Goal: Communication & Community: Share content

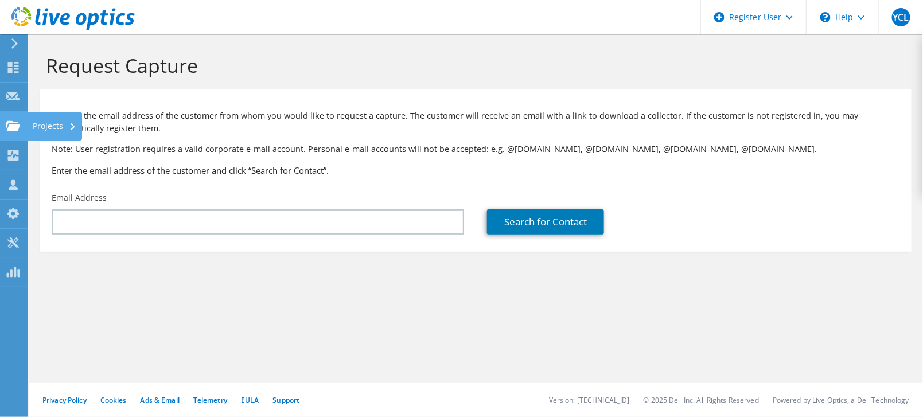
click at [49, 125] on div "Projects" at bounding box center [54, 126] width 55 height 29
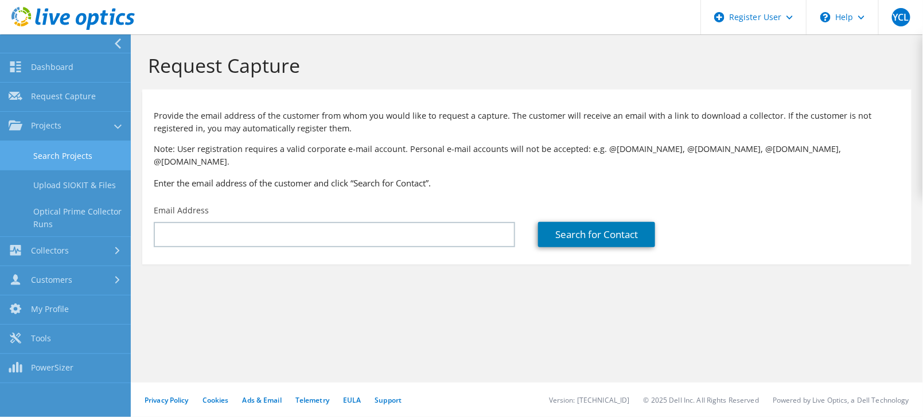
click at [78, 147] on link "Search Projects" at bounding box center [65, 155] width 131 height 29
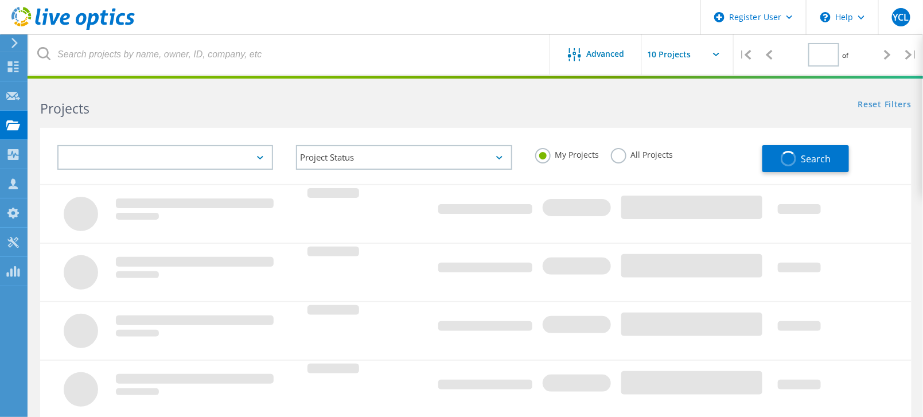
type input "1"
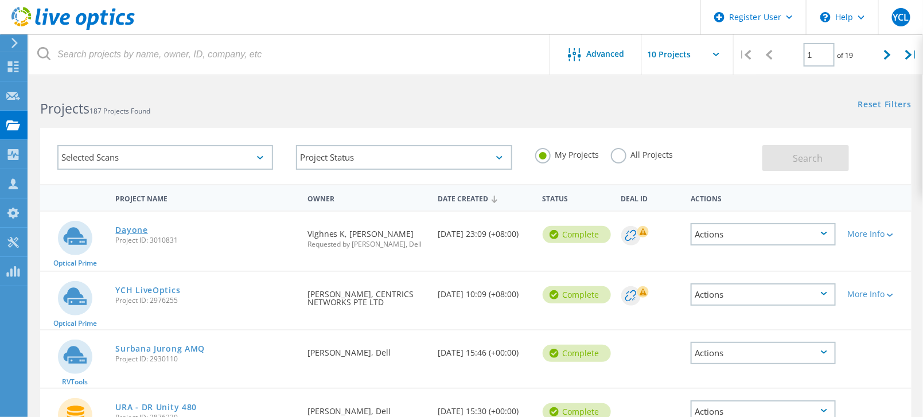
click at [134, 229] on link "Dayone" at bounding box center [132, 230] width 32 height 8
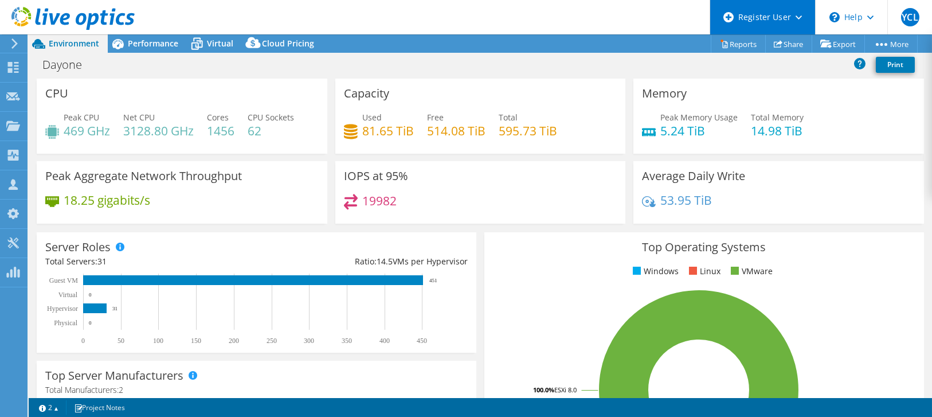
select select "Singapore"
select select "USD"
click at [777, 41] on link "Share" at bounding box center [788, 44] width 47 height 18
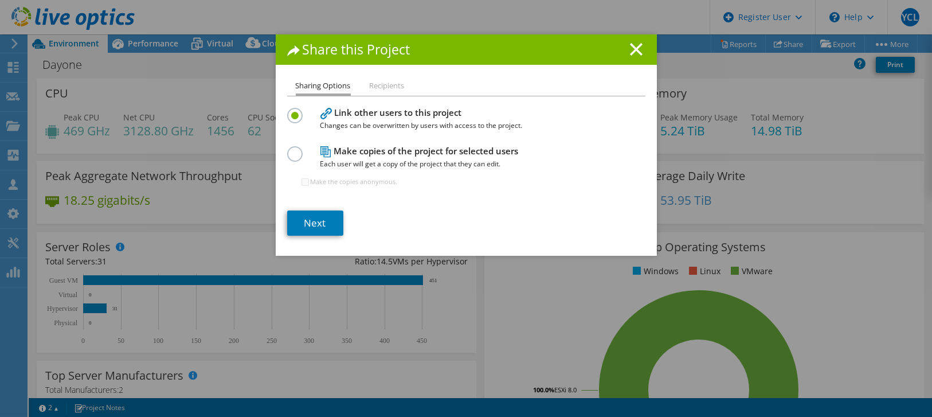
click at [287, 149] on label at bounding box center [297, 147] width 20 height 3
click at [0, 0] on input "radio" at bounding box center [0, 0] width 0 height 0
click at [319, 220] on link "Next" at bounding box center [315, 222] width 56 height 25
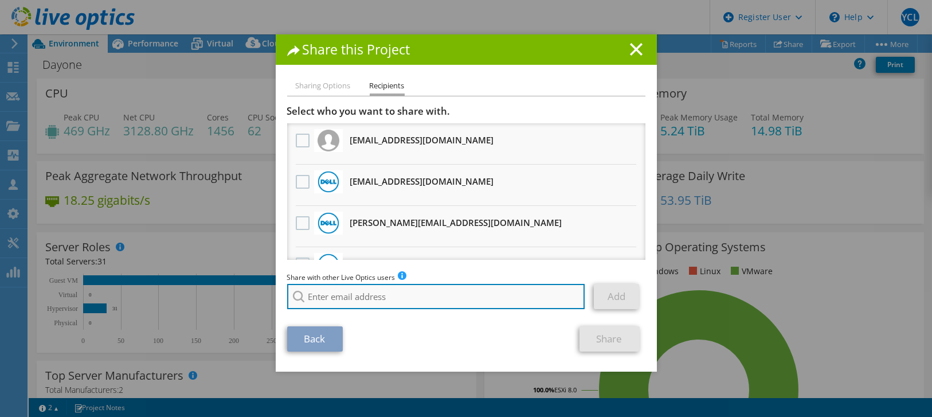
click at [347, 295] on input "search" at bounding box center [436, 296] width 298 height 25
click at [384, 297] on input "search" at bounding box center [436, 296] width 298 height 25
paste input "binghang.quek@dell.com"
type input "Binghang.Quek@Dell.com"
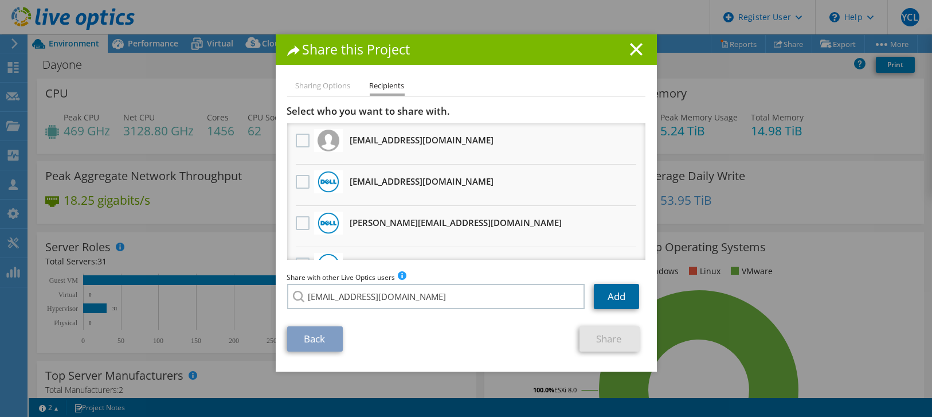
click at [619, 302] on link "Add" at bounding box center [616, 296] width 45 height 25
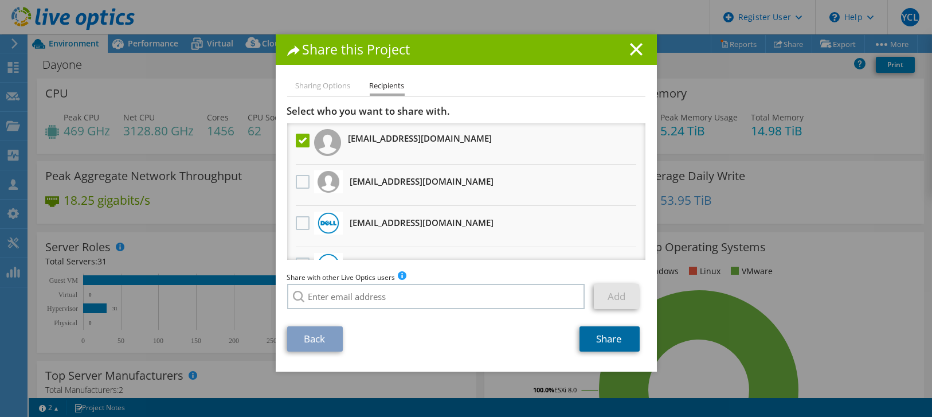
click at [612, 337] on link "Share" at bounding box center [610, 338] width 60 height 25
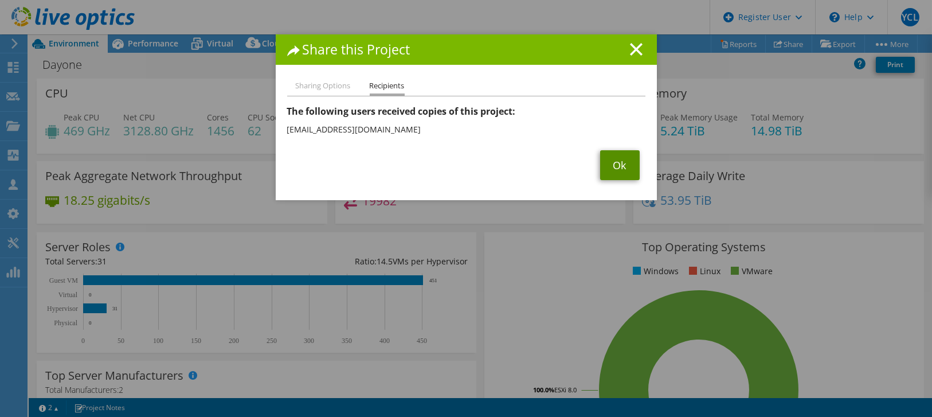
click at [631, 154] on link "Ok" at bounding box center [620, 165] width 40 height 30
